Goal: Transaction & Acquisition: Purchase product/service

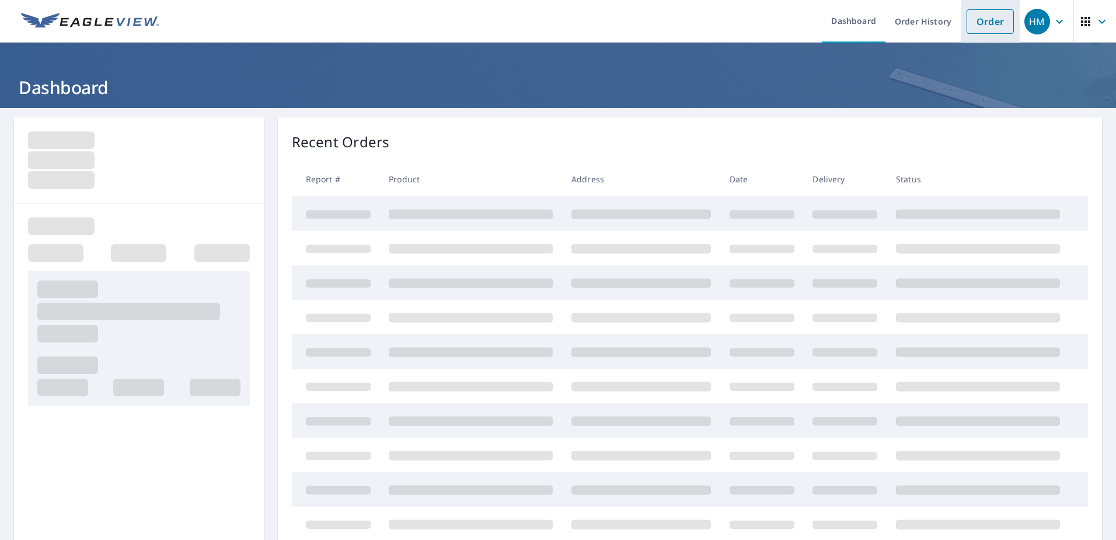
click at [983, 23] on link "Order" at bounding box center [990, 21] width 47 height 25
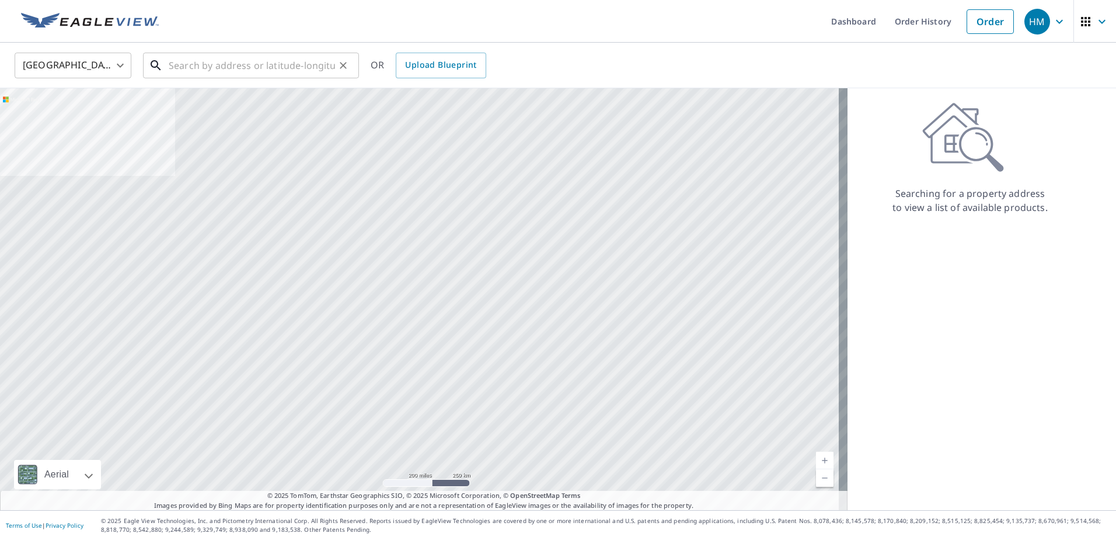
click at [217, 71] on input "text" at bounding box center [252, 65] width 166 height 33
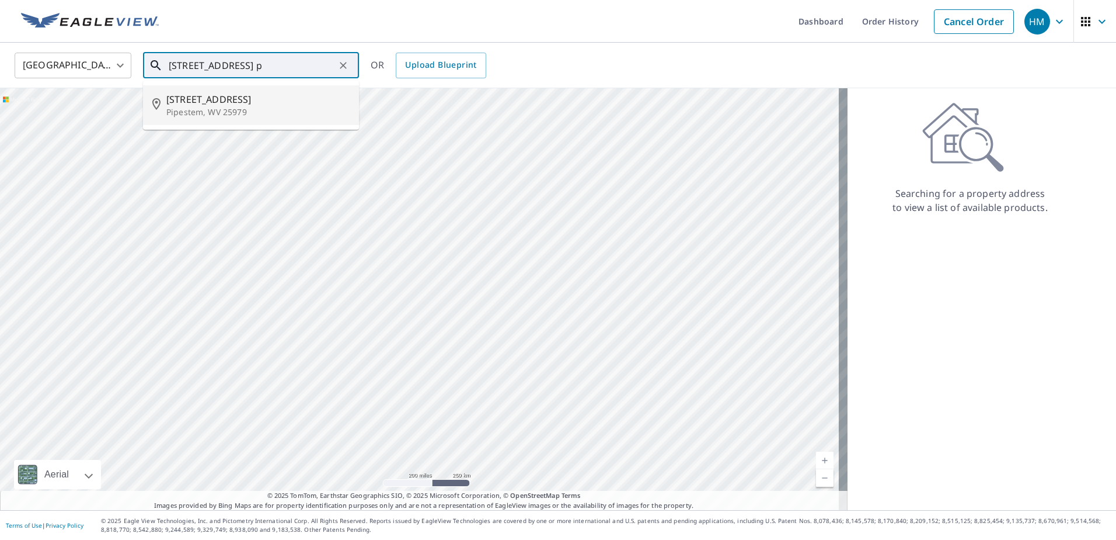
click at [207, 106] on p "Pipestem, WV 25979" at bounding box center [257, 112] width 183 height 12
type input "[STREET_ADDRESS]"
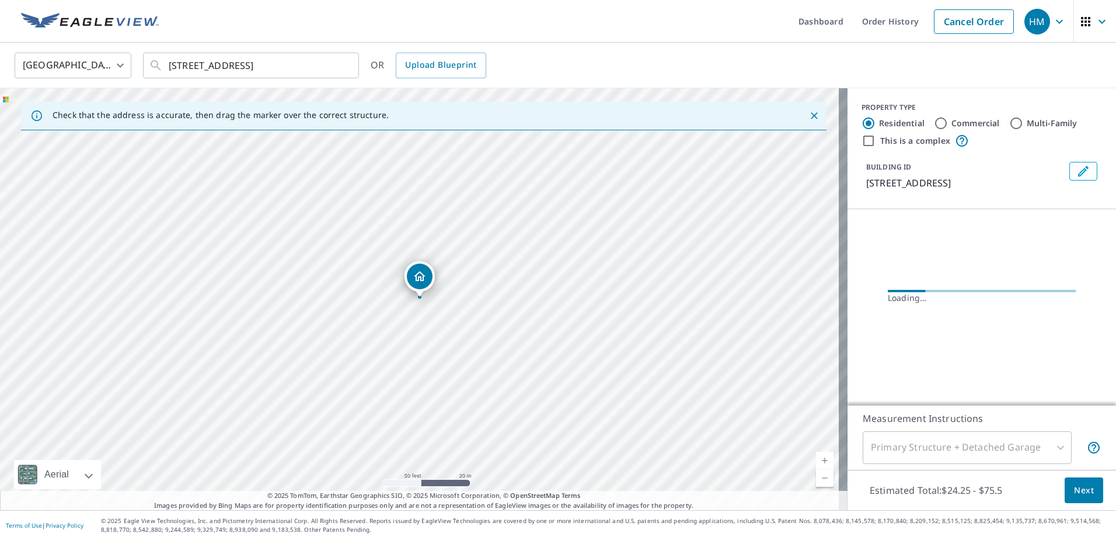
drag, startPoint x: 341, startPoint y: 239, endPoint x: 448, endPoint y: 288, distance: 118.1
click at [448, 288] on div "[STREET_ADDRESS]" at bounding box center [424, 299] width 848 height 422
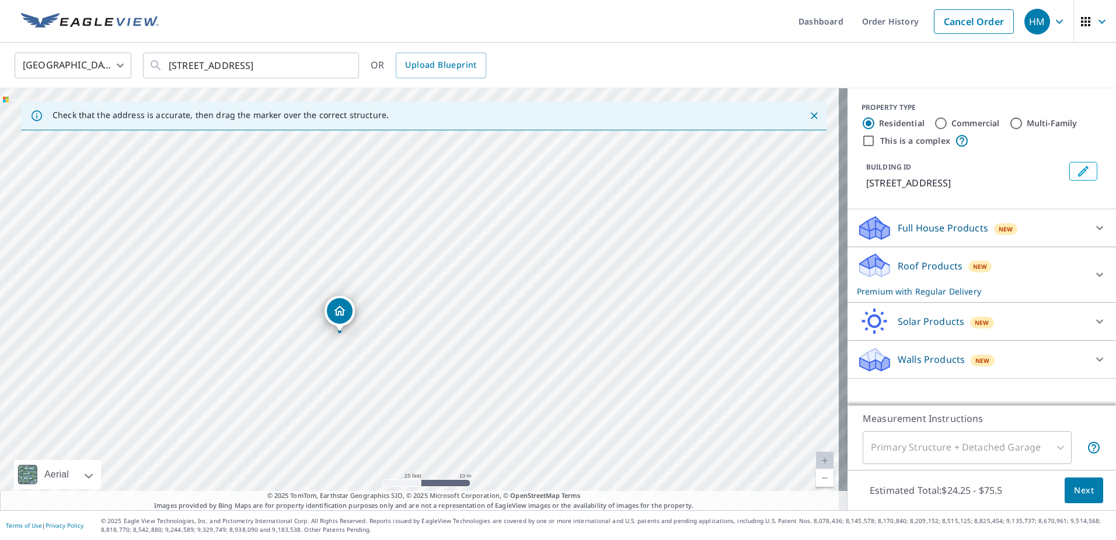
drag, startPoint x: 481, startPoint y: 268, endPoint x: 507, endPoint y: 231, distance: 45.4
click at [507, 231] on div "[STREET_ADDRESS]" at bounding box center [424, 299] width 848 height 422
drag, startPoint x: 272, startPoint y: 391, endPoint x: 330, endPoint y: 338, distance: 79.4
click at [330, 338] on div "[STREET_ADDRESS]" at bounding box center [424, 299] width 848 height 422
click at [1093, 267] on icon at bounding box center [1100, 274] width 14 height 14
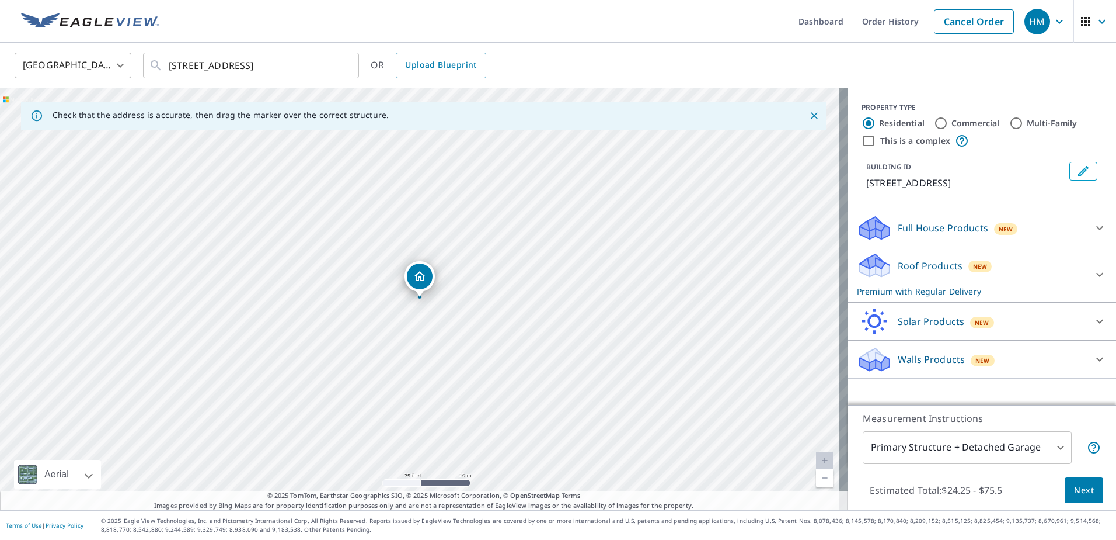
click at [1093, 271] on icon at bounding box center [1100, 274] width 14 height 14
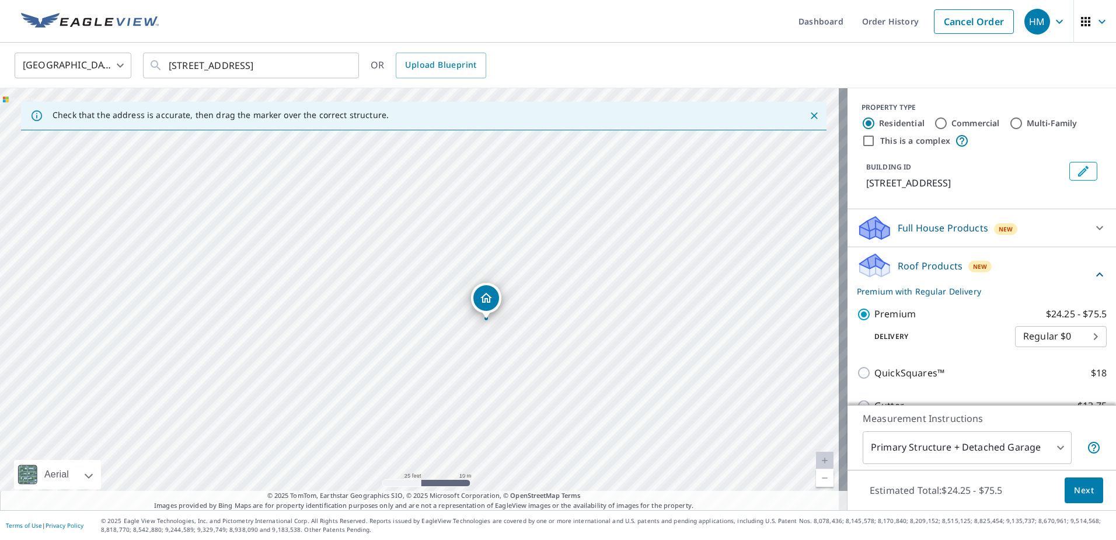
drag, startPoint x: 423, startPoint y: 280, endPoint x: 489, endPoint y: 301, distance: 70.0
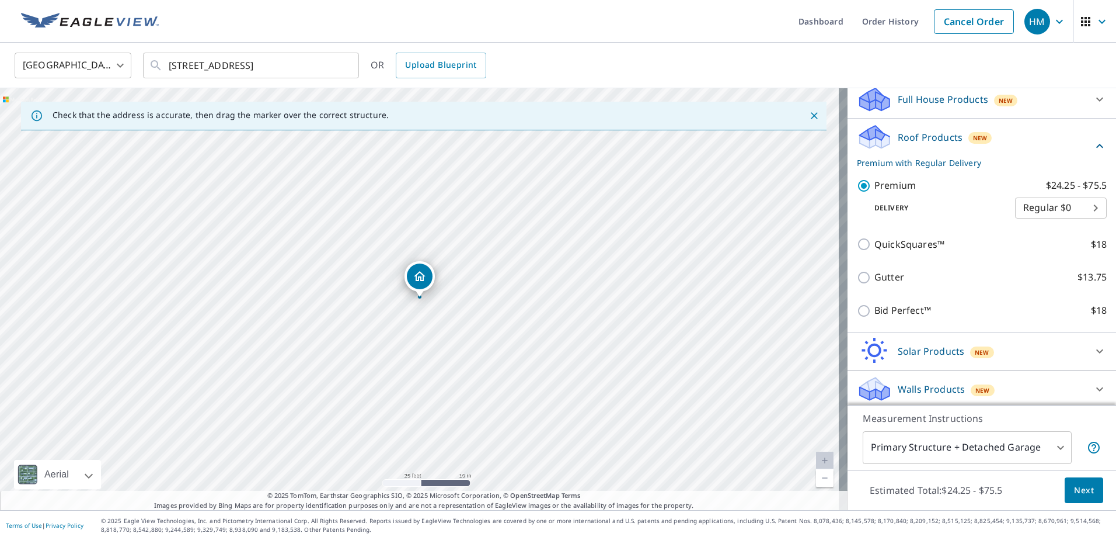
scroll to position [132, 0]
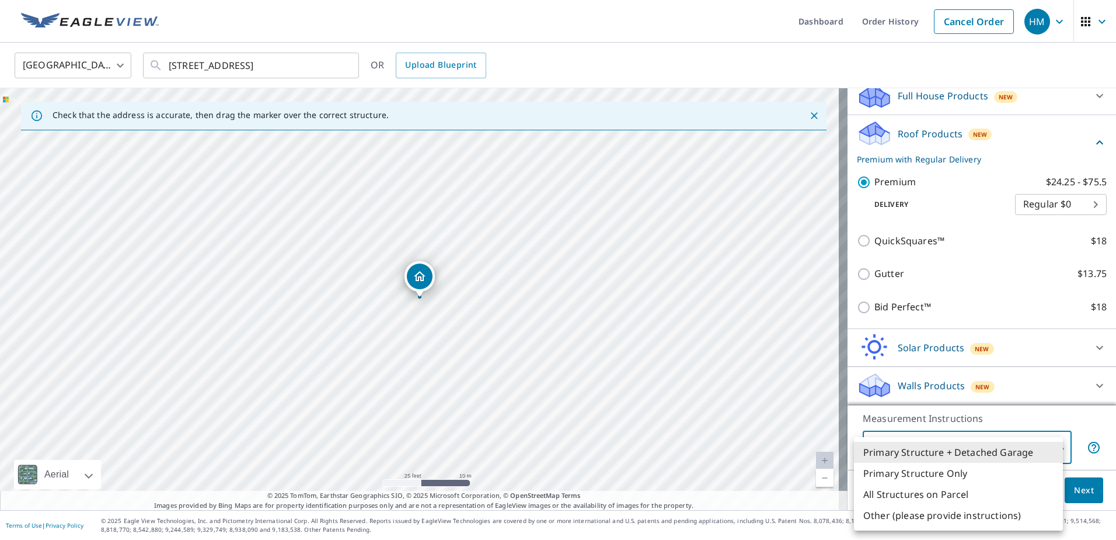
click at [1051, 443] on body "HM HM Dashboard Order History Cancel Order HM United States US ​ 125 Canyon Rim…" at bounding box center [558, 270] width 1116 height 540
click at [926, 479] on li "Primary Structure Only" at bounding box center [958, 472] width 209 height 21
type input "2"
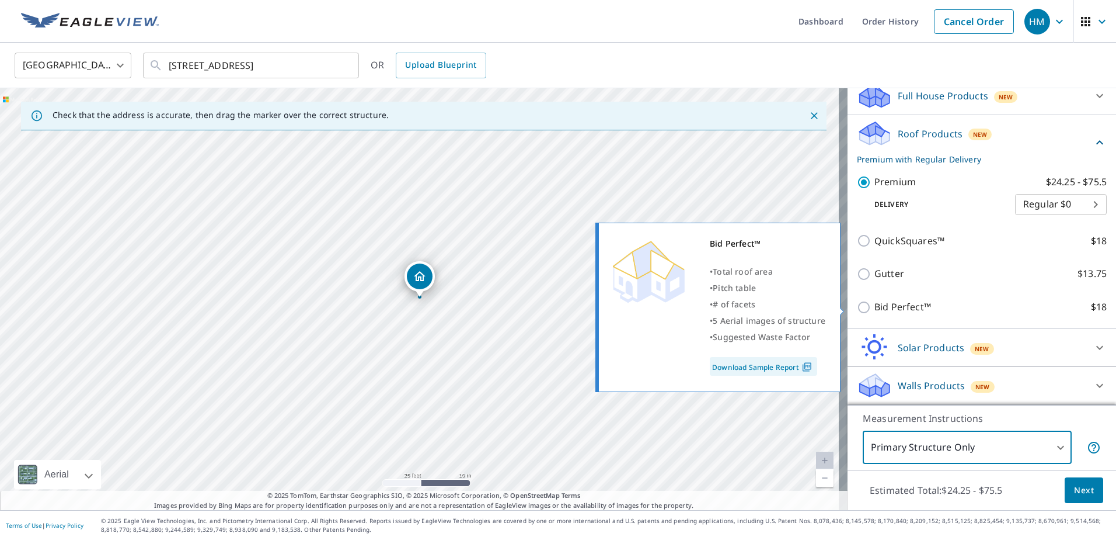
click at [857, 308] on input "Bid Perfect™ $18" at bounding box center [866, 307] width 18 height 14
checkbox input "true"
type input "1"
checkbox input "false"
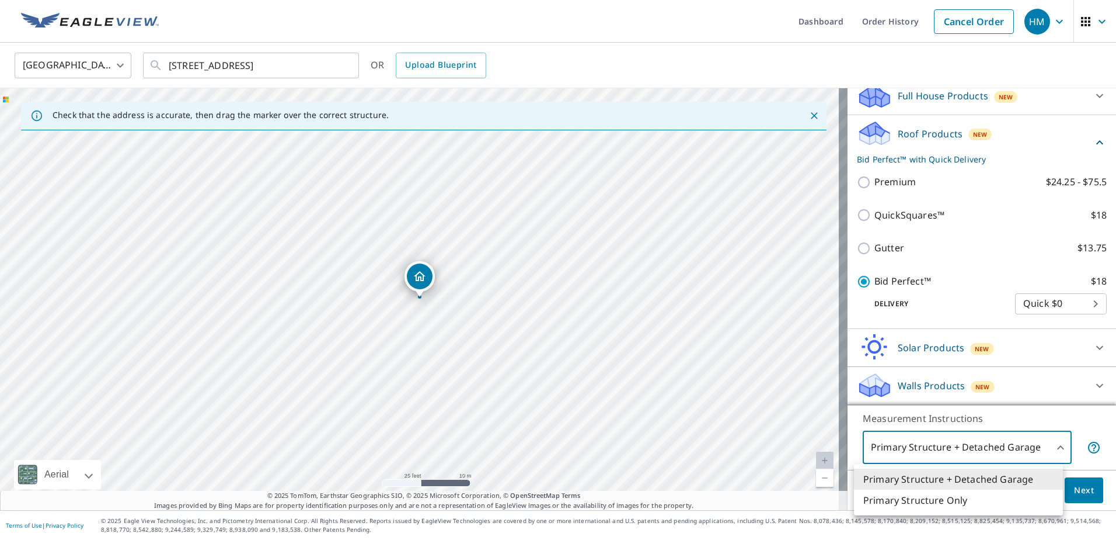
click at [1029, 457] on body "HM HM Dashboard Order History Cancel Order HM United States US ​ 125 Canyon Rim…" at bounding box center [558, 270] width 1116 height 540
click at [971, 495] on li "Primary Structure Only" at bounding box center [958, 499] width 209 height 21
type input "2"
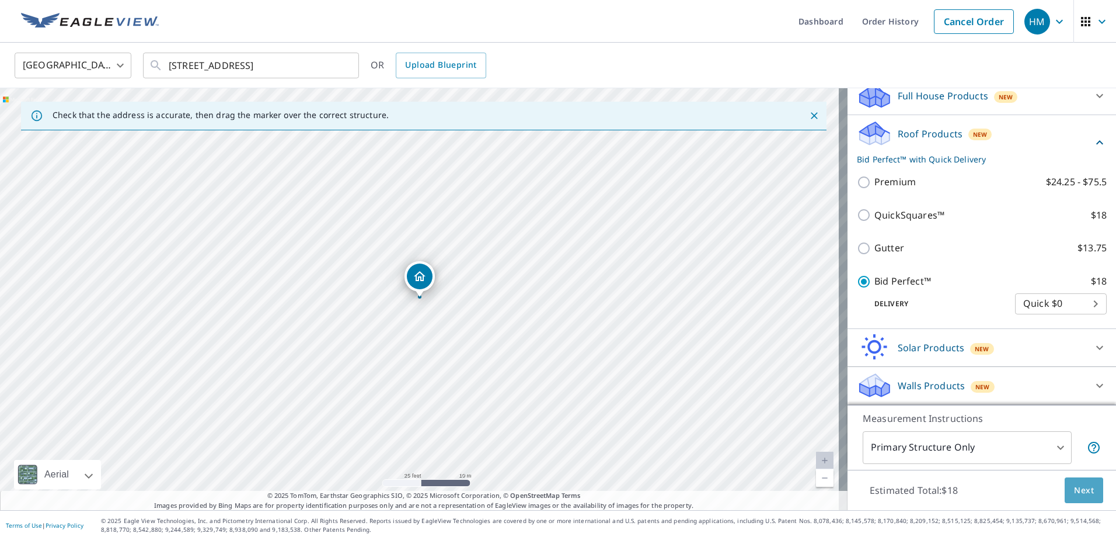
click at [1074, 495] on span "Next" at bounding box center [1084, 490] width 20 height 15
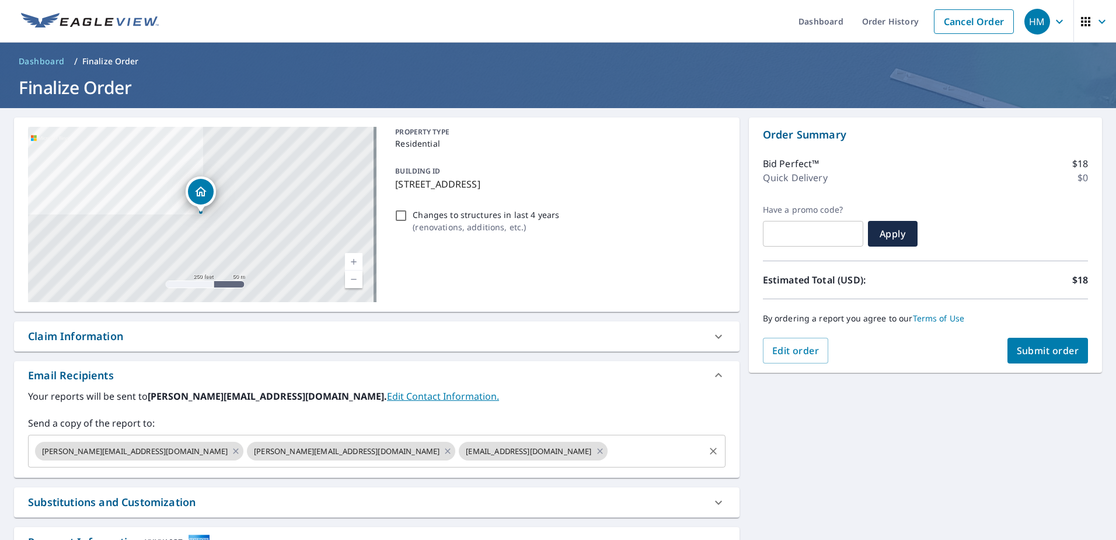
drag, startPoint x: 357, startPoint y: 450, endPoint x: 329, endPoint y: 451, distance: 28.7
click at [596, 450] on icon at bounding box center [600, 450] width 9 height 13
click at [841, 432] on div "[STREET_ADDRESS] A standard road map Aerial A detailed look from above Labels L…" at bounding box center [558, 355] width 1116 height 495
click at [457, 441] on input "text" at bounding box center [579, 451] width 245 height 22
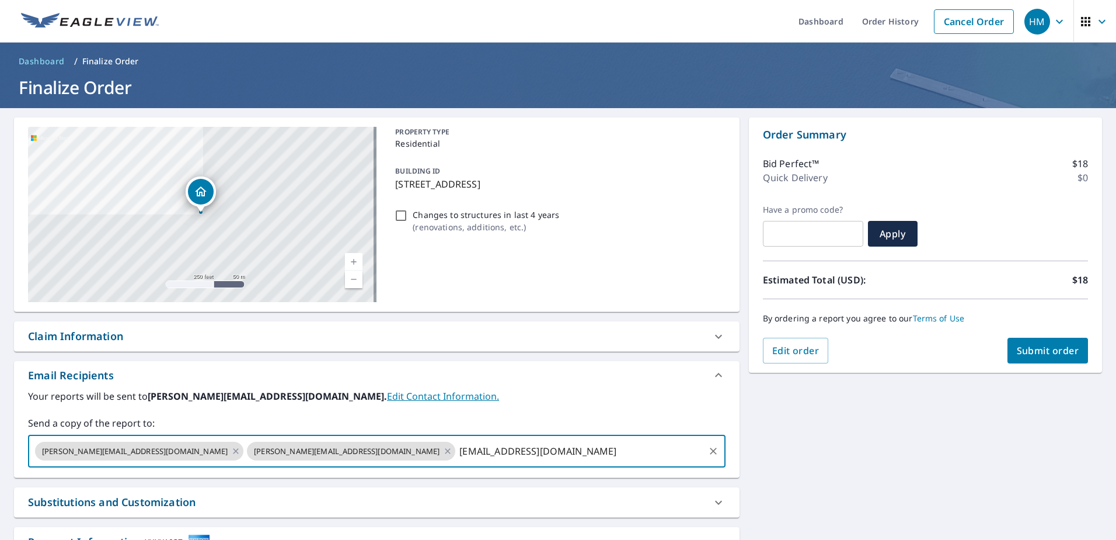
type input "[EMAIL_ADDRESS][DOMAIN_NAME]"
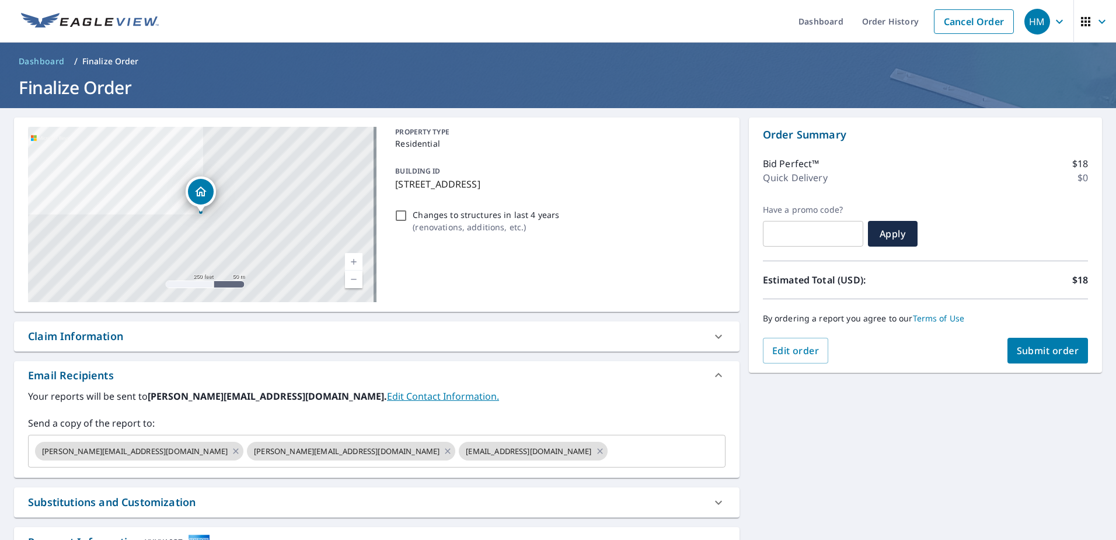
click at [1006, 423] on div "[STREET_ADDRESS] A standard road map Aerial A detailed look from above Labels L…" at bounding box center [558, 355] width 1116 height 495
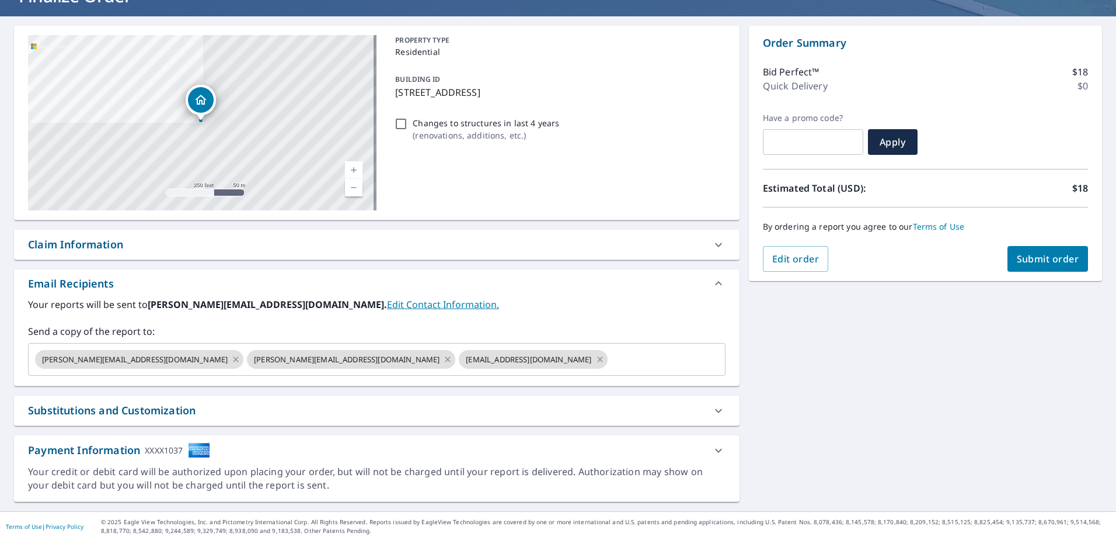
scroll to position [93, 0]
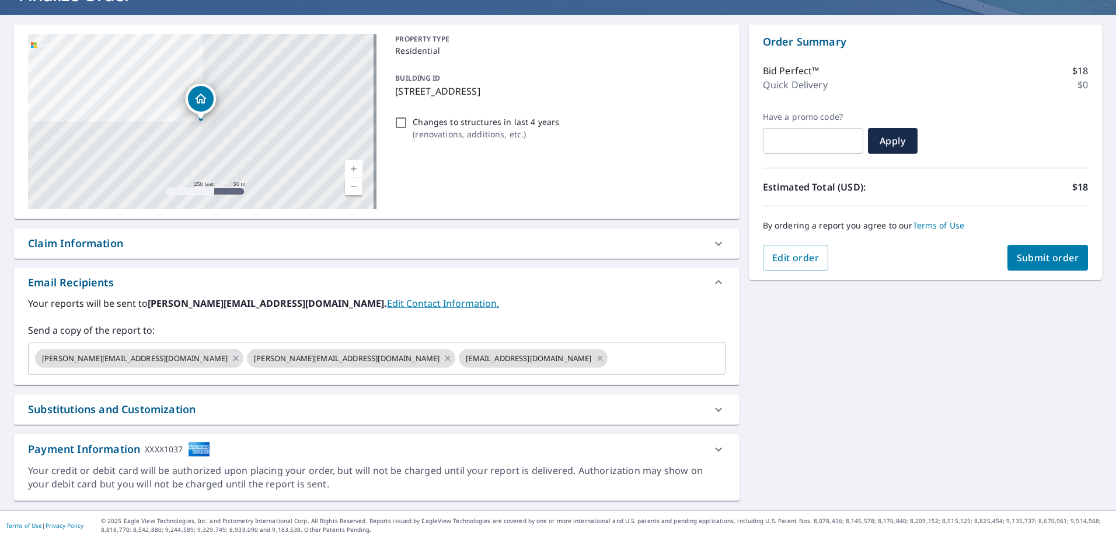
click at [1025, 259] on span "Submit order" at bounding box center [1048, 257] width 62 height 13
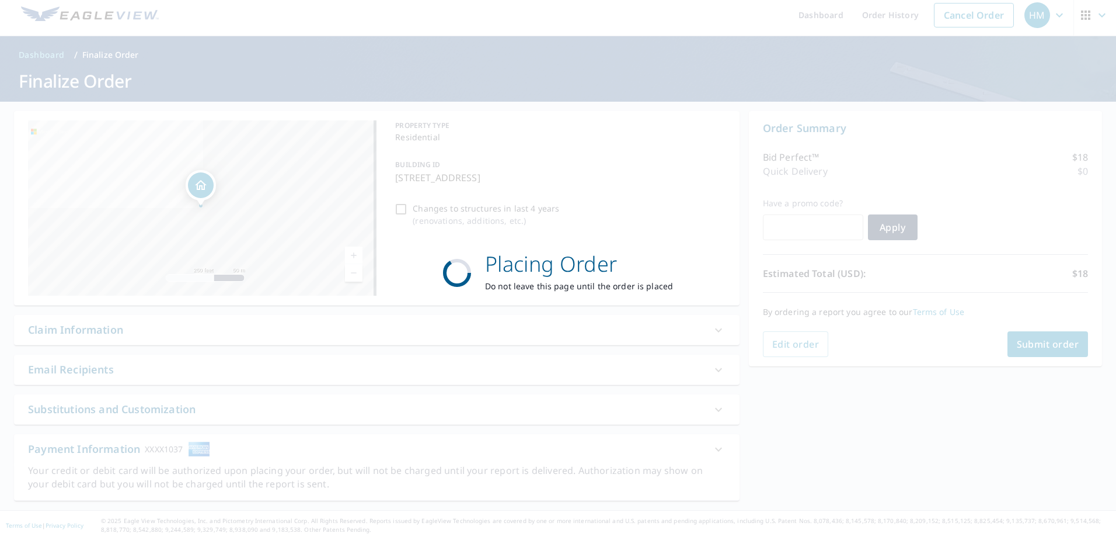
scroll to position [6, 0]
